Goal: Task Accomplishment & Management: Use online tool/utility

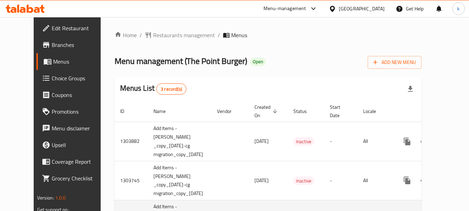
scroll to position [27, 0]
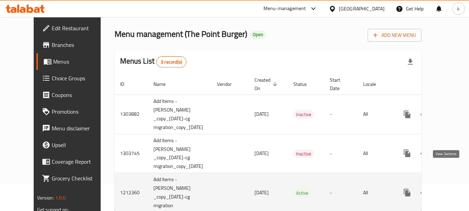
click at [454, 189] on icon "enhanced table" at bounding box center [457, 192] width 6 height 6
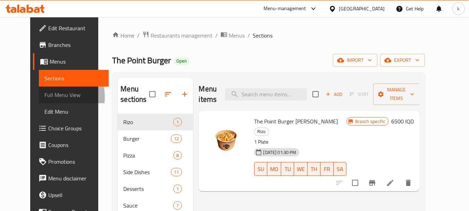
click at [44, 97] on span "Full Menu View" at bounding box center [73, 95] width 59 height 8
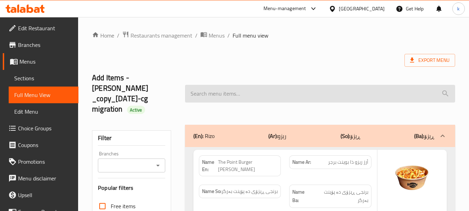
click at [256, 90] on input "search" at bounding box center [320, 94] width 270 height 18
paste input "Cheesy chicken burger"
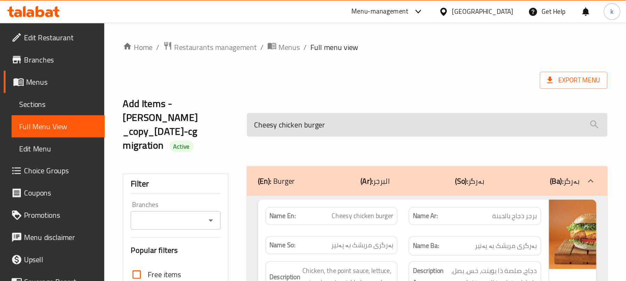
scroll to position [69, 0]
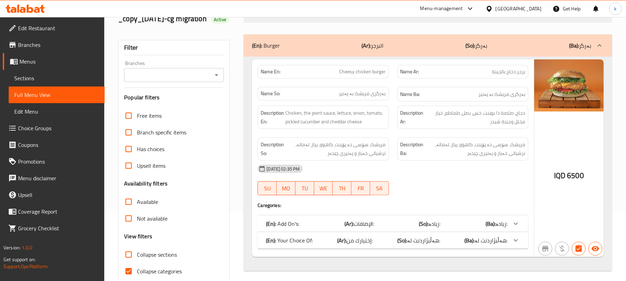
type input "Cheesy chicken burger"
click at [221, 82] on div "Branches" at bounding box center [174, 75] width 100 height 14
click at [219, 79] on icon "Open" at bounding box center [216, 75] width 8 height 8
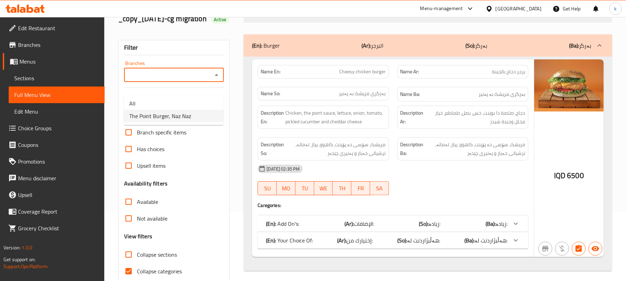
click at [189, 119] on span "The Point Burger, Naz Naz" at bounding box center [160, 116] width 62 height 8
type input "The Point Burger, Naz Naz"
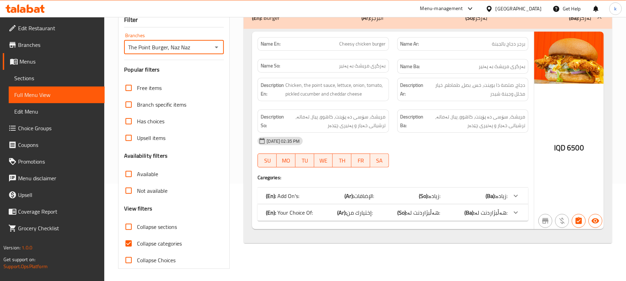
scroll to position [110, 0]
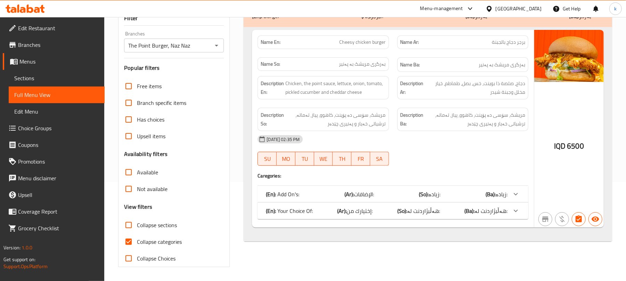
click at [167, 210] on span "Collapse categories" at bounding box center [159, 242] width 45 height 8
click at [137, 210] on input "Collapse categories" at bounding box center [128, 241] width 17 height 17
checkbox input "false"
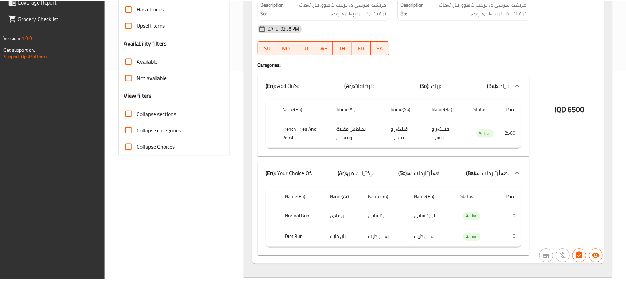
scroll to position [235, 0]
